Goal: Transaction & Acquisition: Purchase product/service

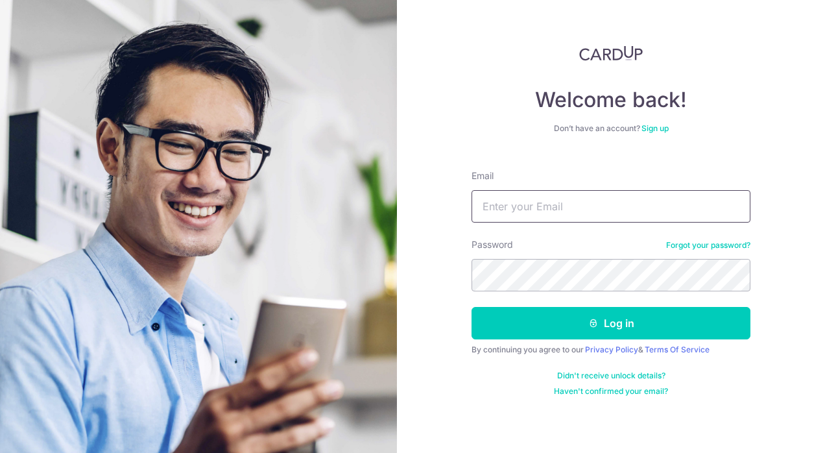
click at [519, 202] on input "Email" at bounding box center [611, 206] width 279 height 32
type input "ema"
click at [472, 307] on button "Log in" at bounding box center [611, 323] width 279 height 32
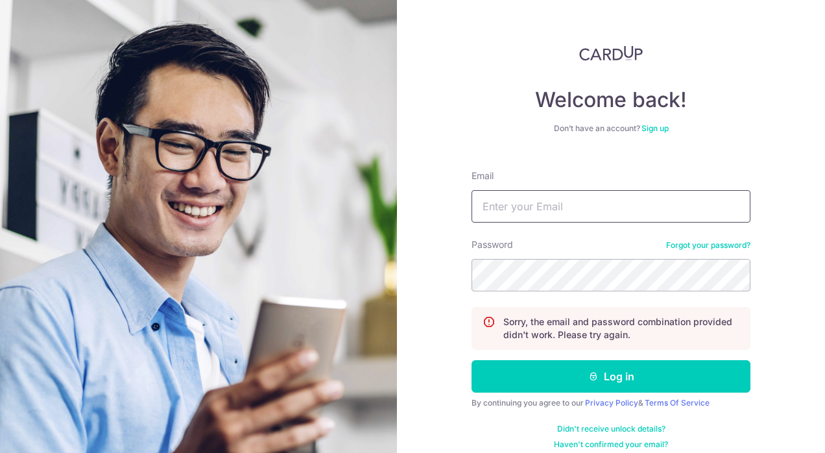
click at [536, 206] on input "Email" at bounding box center [611, 206] width 279 height 32
type input "emailhweeboon@gmail.com"
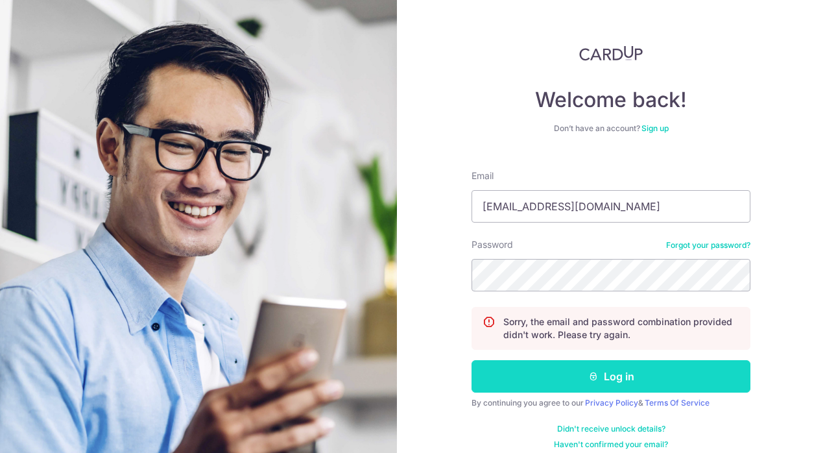
click at [540, 366] on button "Log in" at bounding box center [611, 376] width 279 height 32
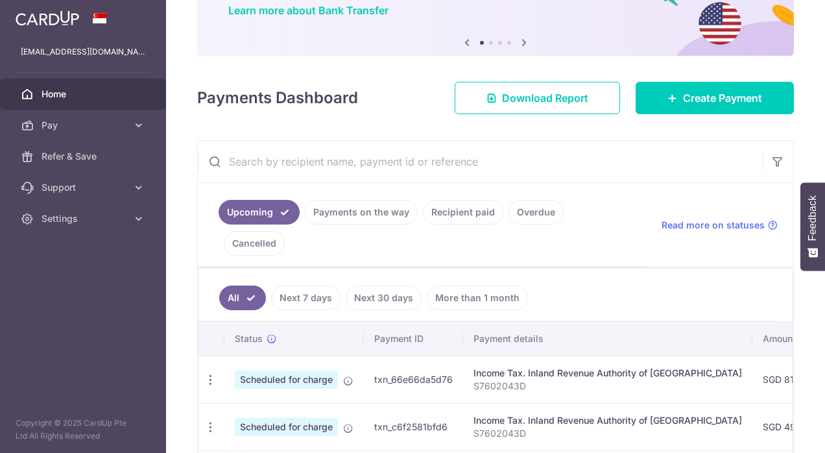
scroll to position [112, 0]
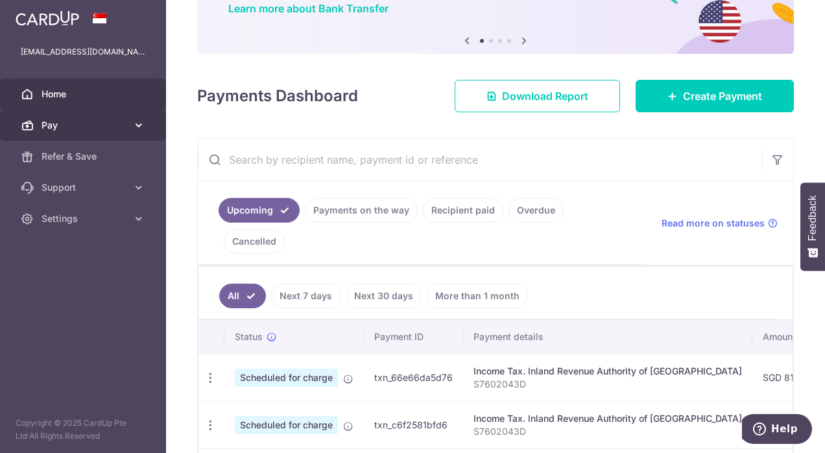
click at [54, 130] on span "Pay" at bounding box center [85, 125] width 86 height 13
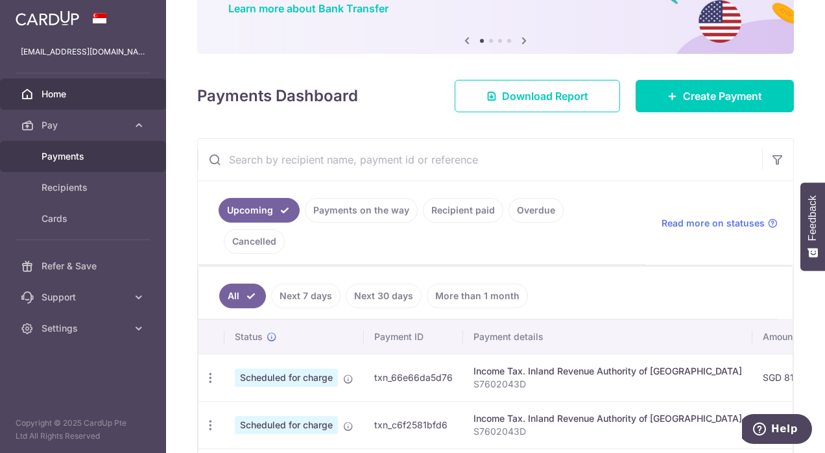
click at [68, 163] on link "Payments" at bounding box center [83, 156] width 166 height 31
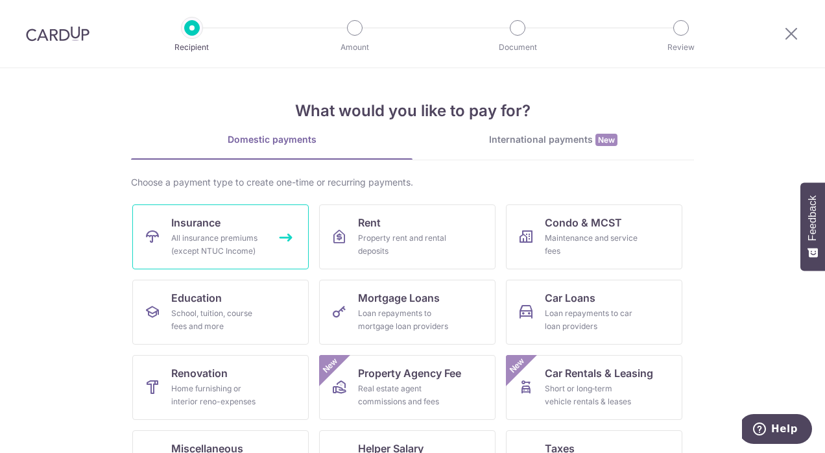
click at [203, 244] on div "All insurance premiums (except NTUC Income)" at bounding box center [217, 245] width 93 height 26
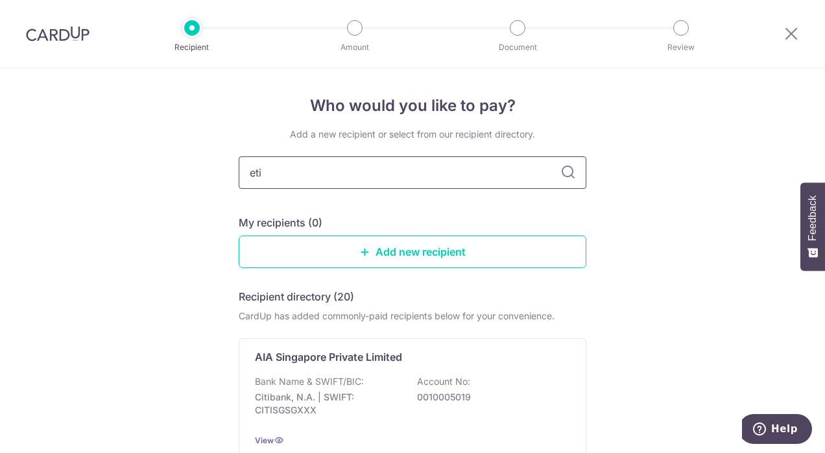
type input "etiq"
type input "etiqa"
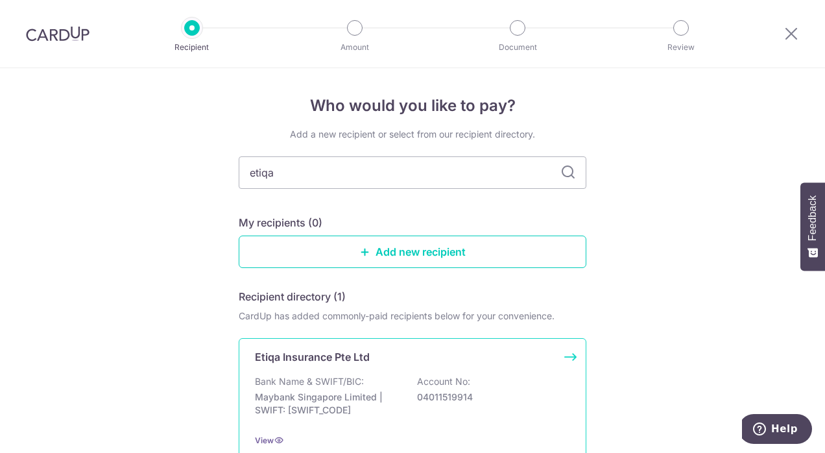
click at [342, 365] on div "Etiqa Insurance Pte Ltd Bank Name & SWIFT/BIC: Maybank Singapore Limited | SWIF…" at bounding box center [413, 398] width 348 height 120
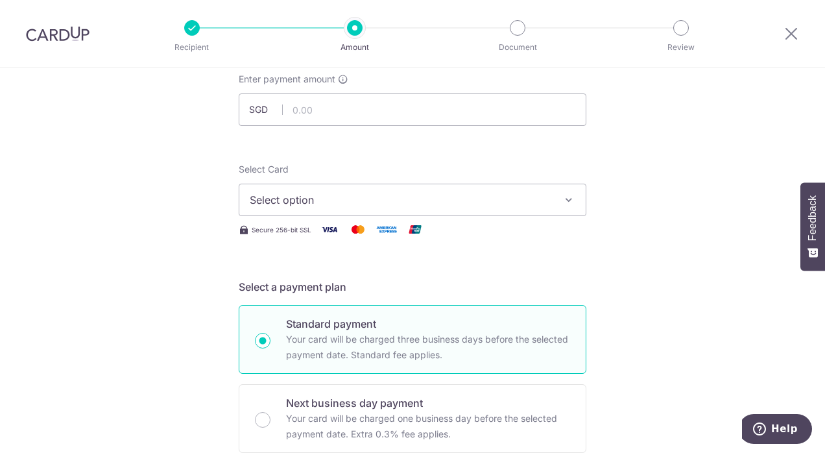
scroll to position [82, 0]
click at [465, 207] on button "Select option" at bounding box center [413, 198] width 348 height 32
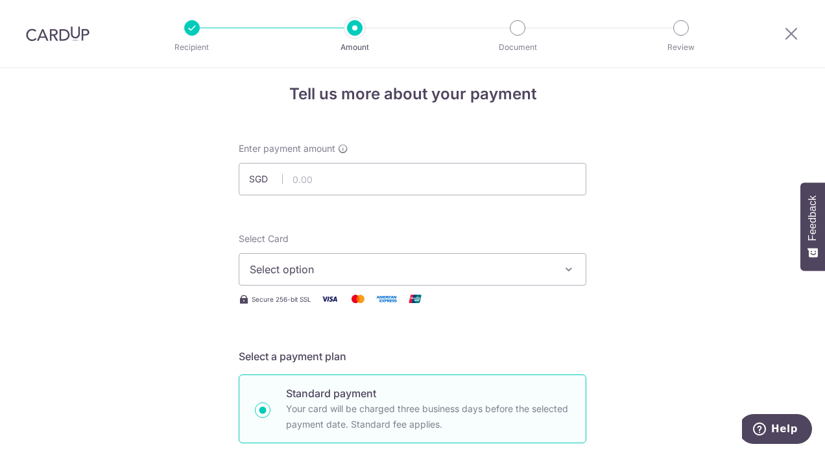
scroll to position [0, 0]
